Goal: Transaction & Acquisition: Purchase product/service

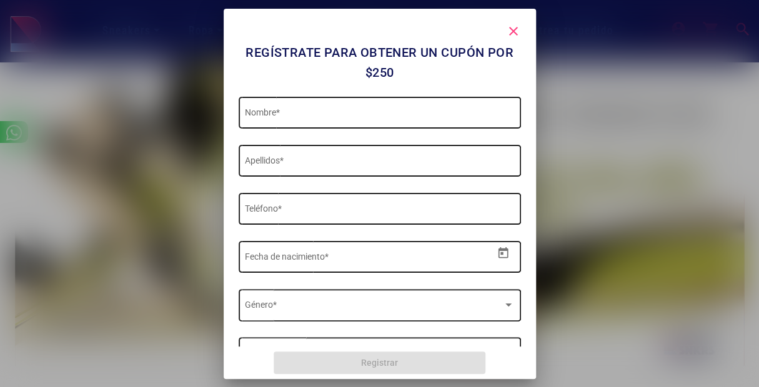
click at [517, 32] on mat-icon "close" at bounding box center [513, 31] width 15 height 15
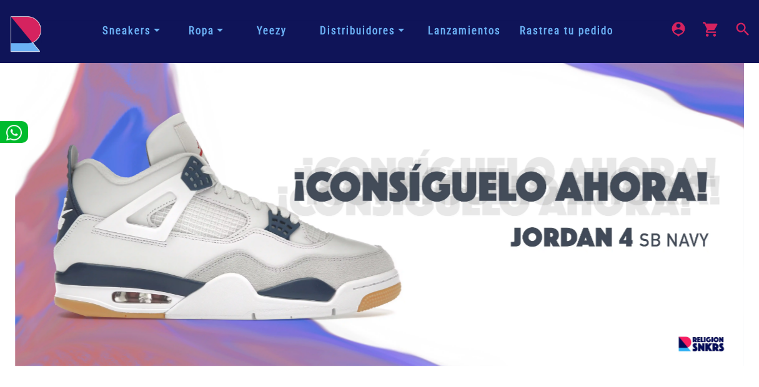
click at [748, 25] on mat-icon "search" at bounding box center [741, 28] width 15 height 15
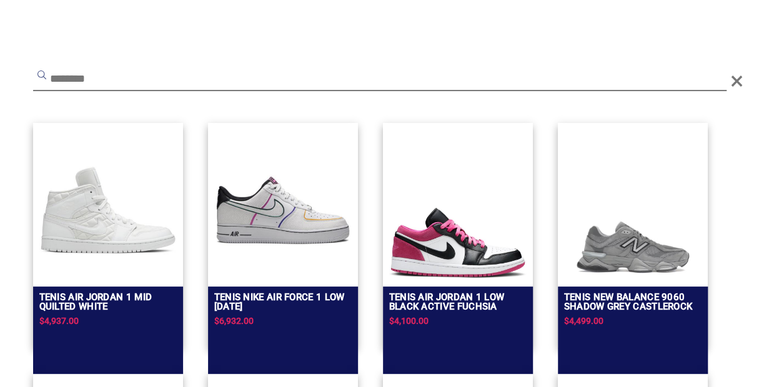
click at [90, 74] on input "text" at bounding box center [379, 80] width 693 height 22
paste input "**********"
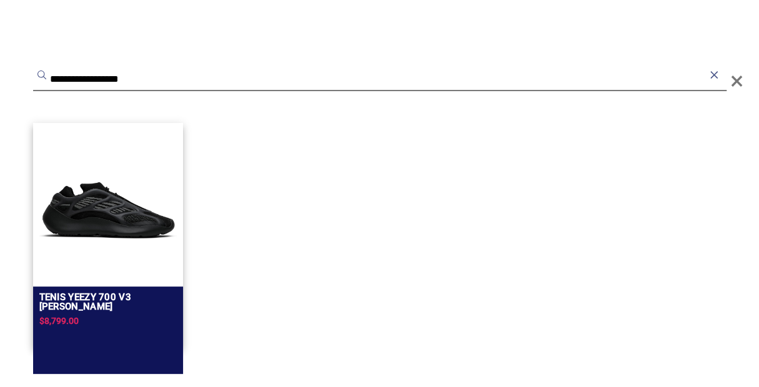
type input "**********"
click at [74, 180] on img at bounding box center [107, 210] width 137 height 137
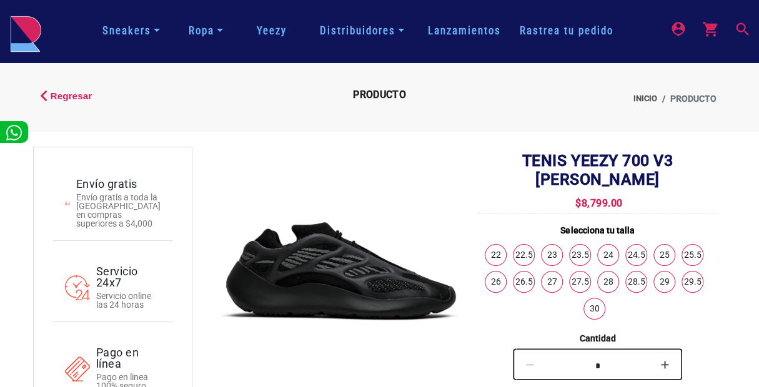
copy span "$8,799.00"
drag, startPoint x: 567, startPoint y: 183, endPoint x: 636, endPoint y: 176, distance: 69.7
click at [636, 176] on div "Tenis Yeezy 700 V3 [PERSON_NAME] $8,799.00 Selecciona tu talla 22 22.5 23 23.5 …" at bounding box center [597, 374] width 239 height 445
click at [739, 27] on mat-icon "search" at bounding box center [741, 28] width 15 height 15
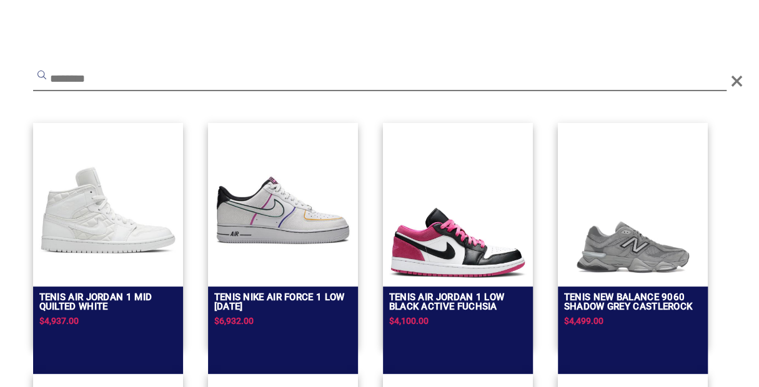
click at [401, 75] on input "text" at bounding box center [379, 80] width 693 height 22
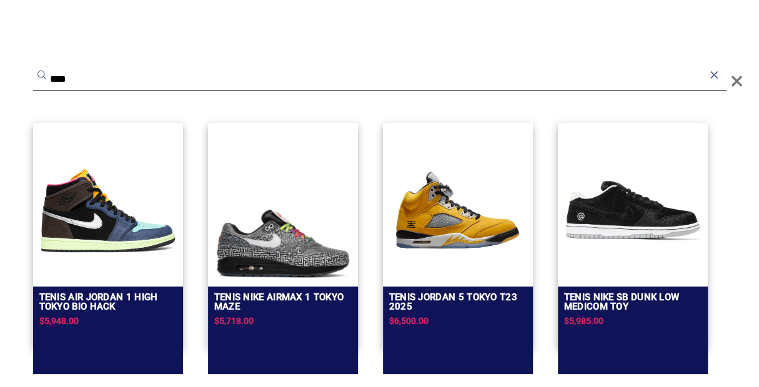
type input "****"
click at [428, 254] on img at bounding box center [457, 210] width 137 height 137
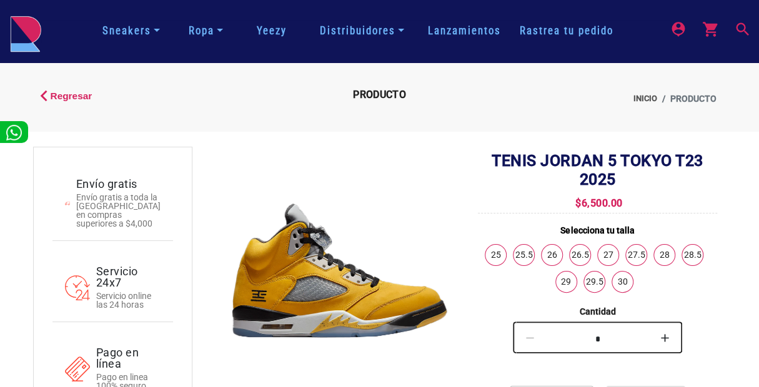
drag, startPoint x: 547, startPoint y: 174, endPoint x: 631, endPoint y: 200, distance: 88.3
click at [631, 200] on div "TENIS JORDAN 5 TOKYO T23 2025 $6,500.00 Selecciona tu talla 25 25.5 26 26.5 27 …" at bounding box center [597, 361] width 239 height 419
copy div "JORDAN 5 TOKYO T23 2025 $6,500.00"
